Goal: Information Seeking & Learning: Compare options

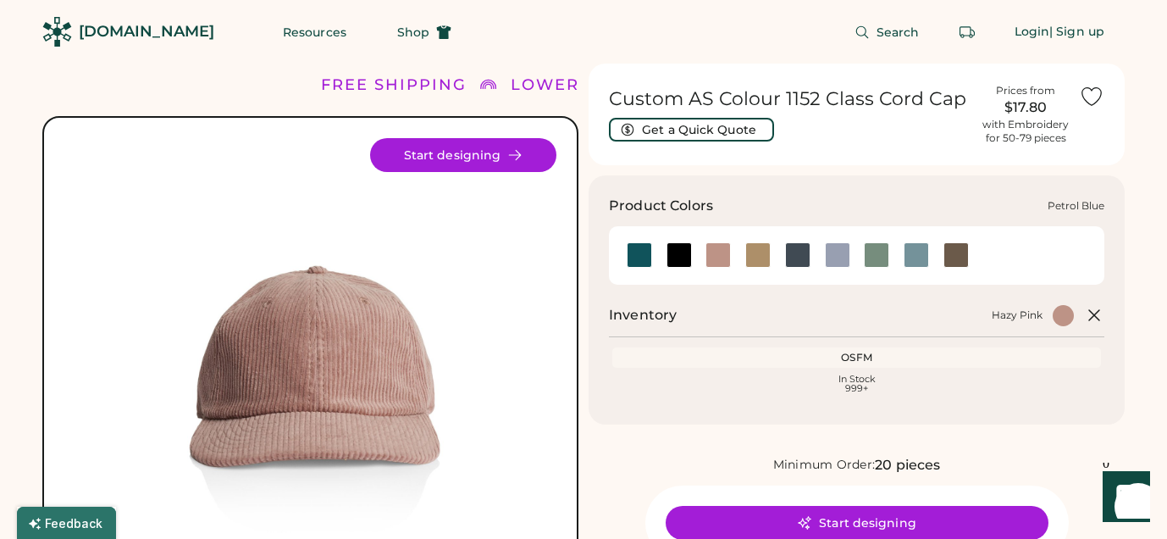
click at [799, 254] on div at bounding box center [797, 254] width 25 height 25
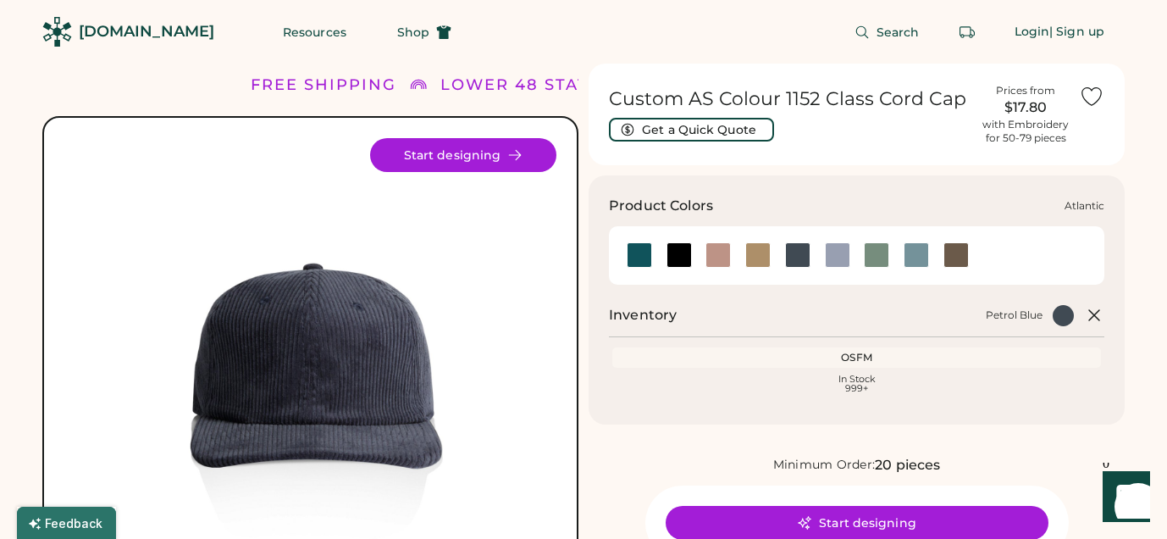
click at [636, 258] on div at bounding box center [639, 254] width 25 height 25
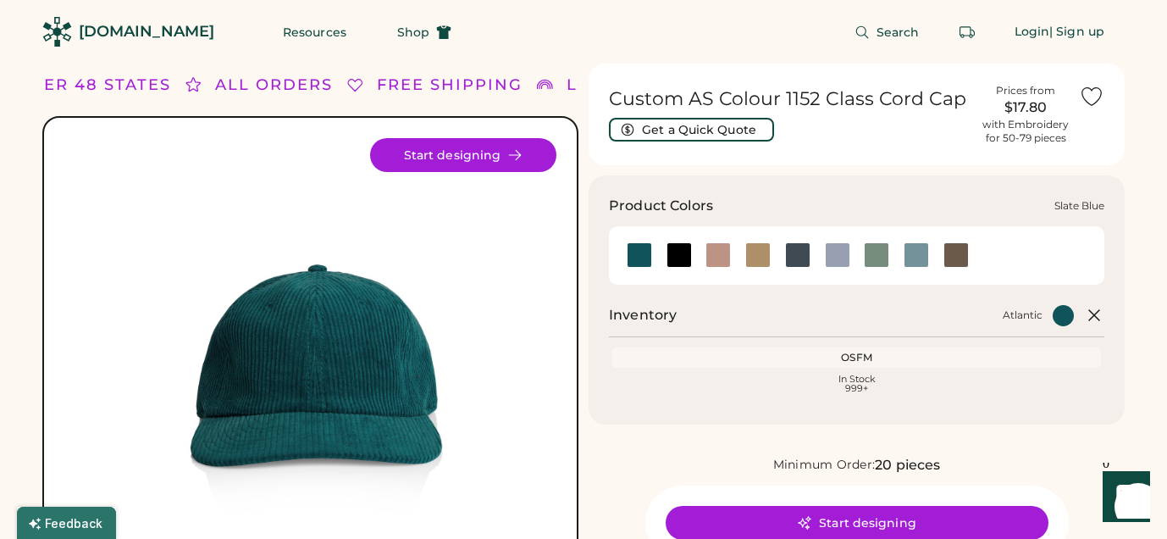
click at [916, 249] on div at bounding box center [916, 254] width 25 height 25
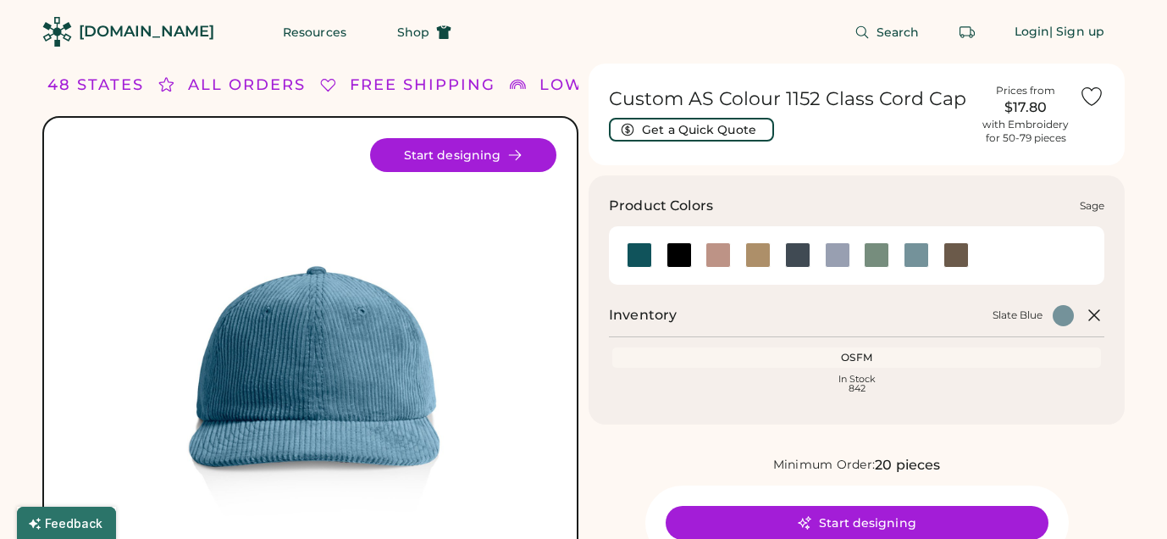
click at [875, 246] on div at bounding box center [876, 254] width 25 height 25
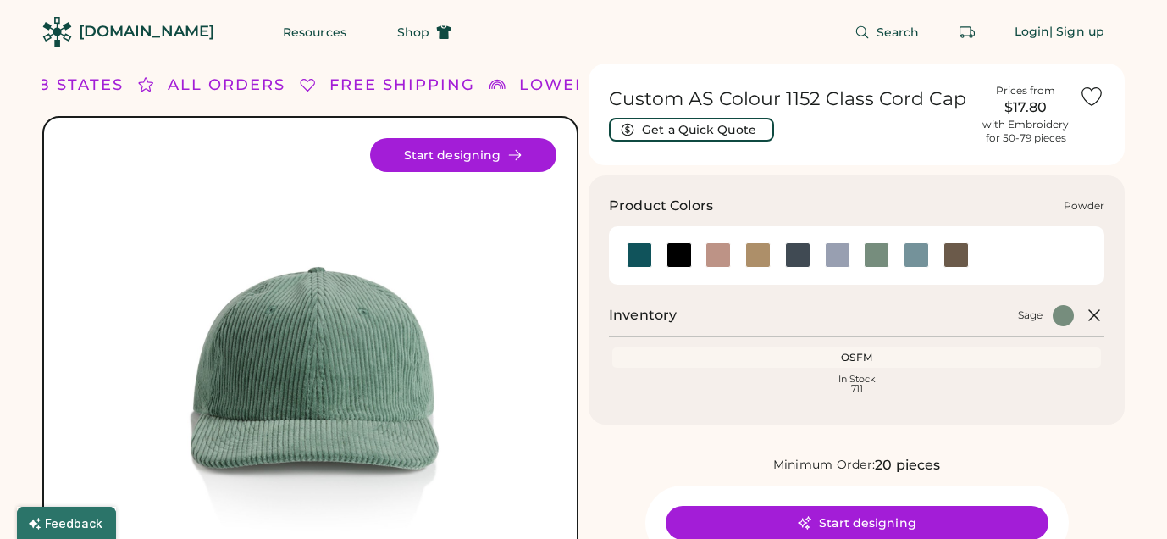
click at [840, 252] on div at bounding box center [837, 254] width 25 height 25
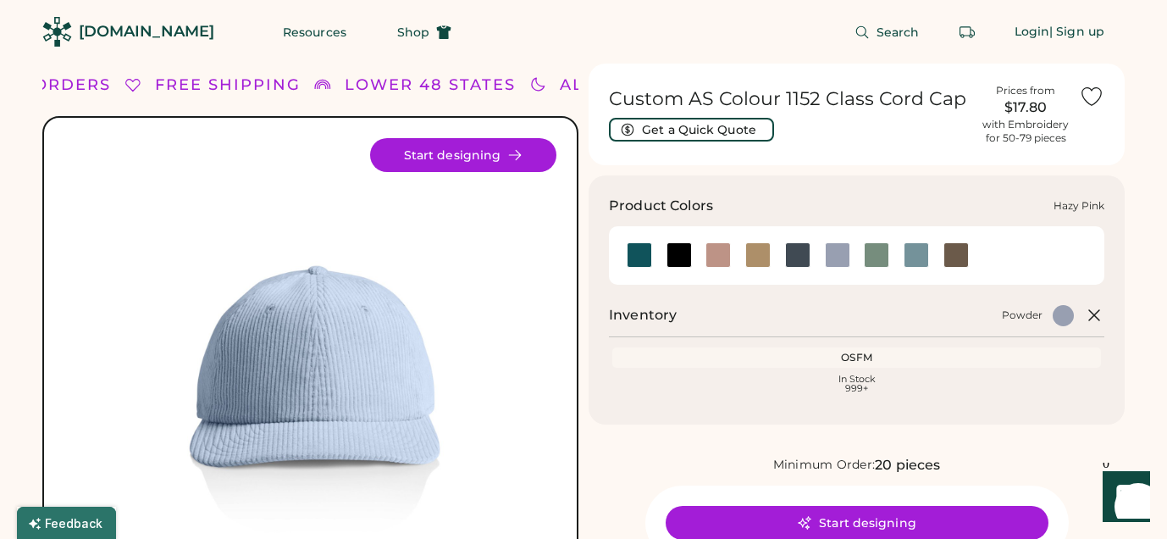
click at [717, 248] on div at bounding box center [717, 254] width 25 height 25
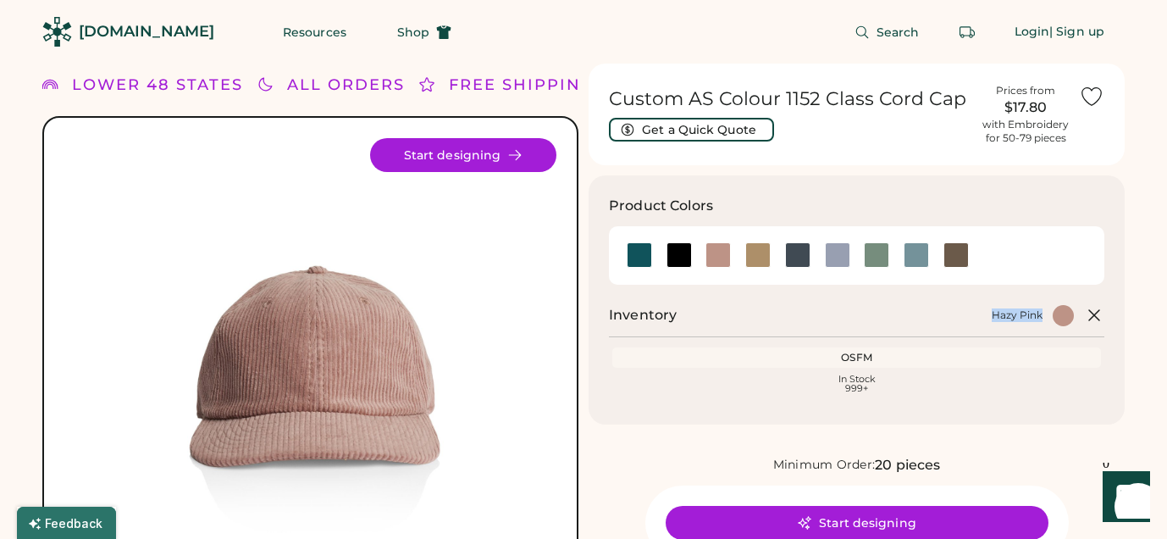
drag, startPoint x: 982, startPoint y: 318, endPoint x: 1041, endPoint y: 321, distance: 58.5
click at [1041, 321] on div "Hazy Pink" at bounding box center [880, 315] width 387 height 21
click at [1041, 321] on div "Hazy Pink" at bounding box center [1017, 315] width 51 height 14
